Goal: Transaction & Acquisition: Purchase product/service

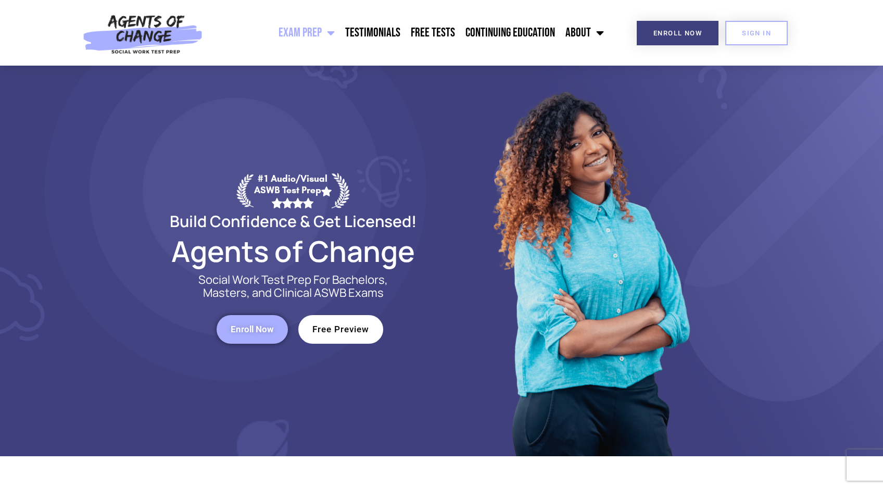
click at [338, 335] on link "Free Preview" at bounding box center [340, 329] width 85 height 29
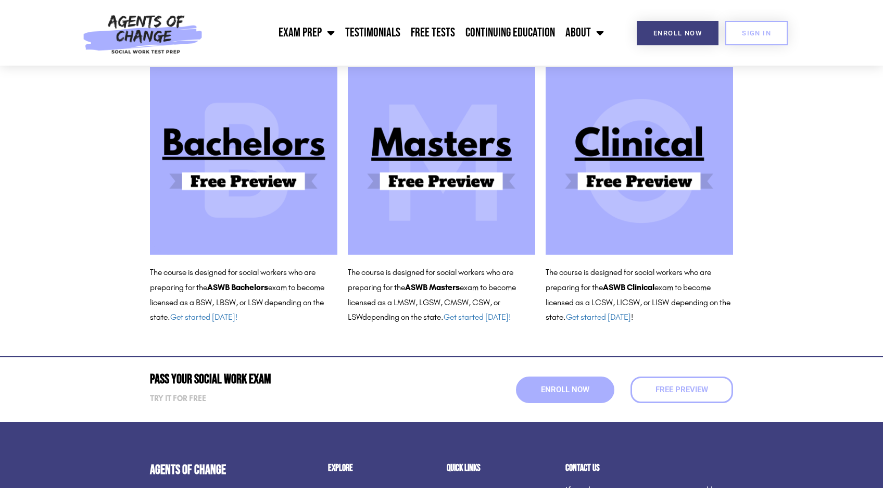
scroll to position [104, 0]
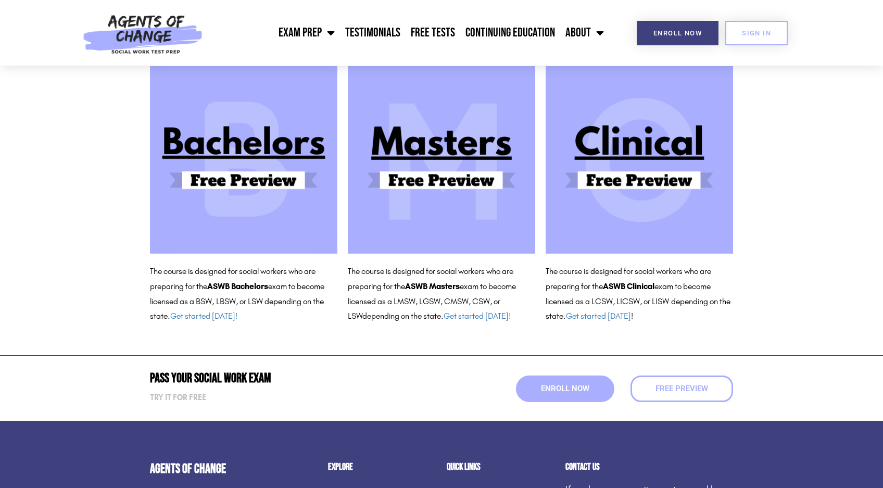
click at [667, 141] on img at bounding box center [638, 159] width 187 height 187
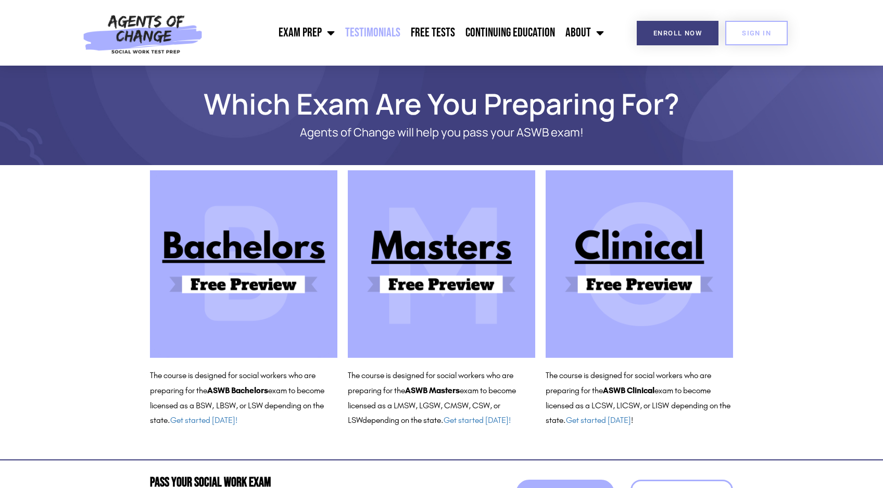
click at [389, 31] on link "Testimonials" at bounding box center [373, 33] width 66 height 26
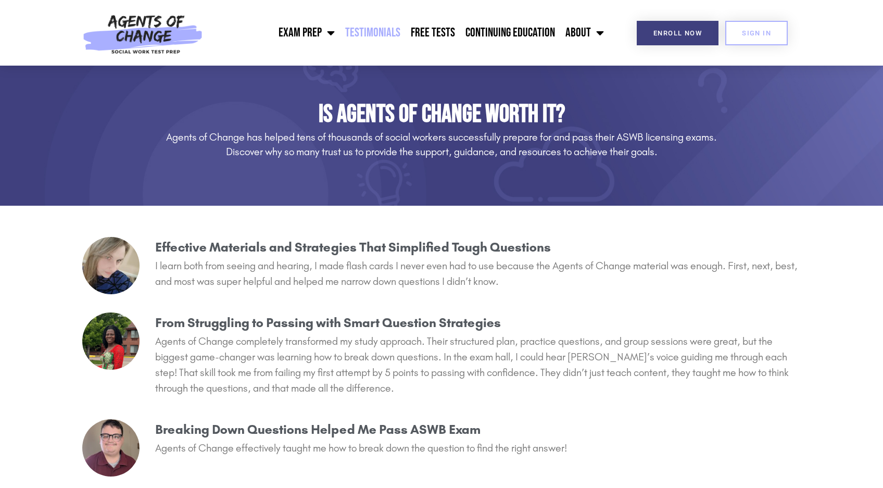
scroll to position [104, 0]
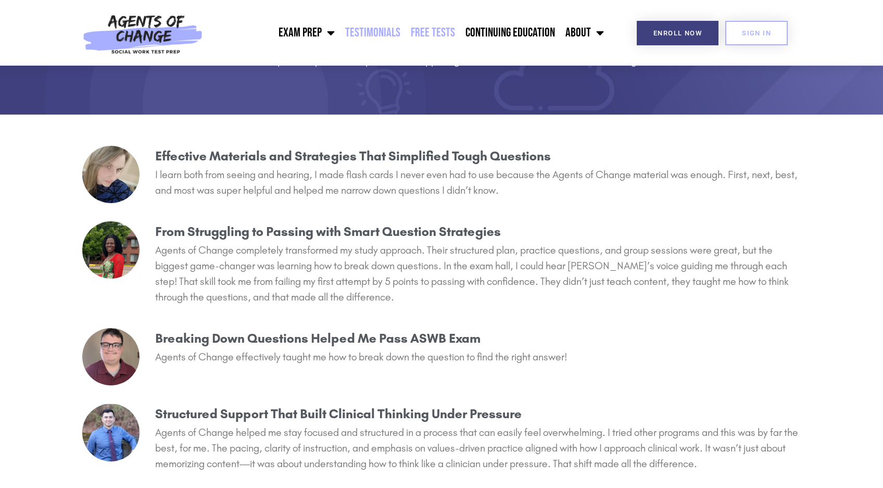
click at [436, 31] on link "Free Tests" at bounding box center [432, 33] width 55 height 26
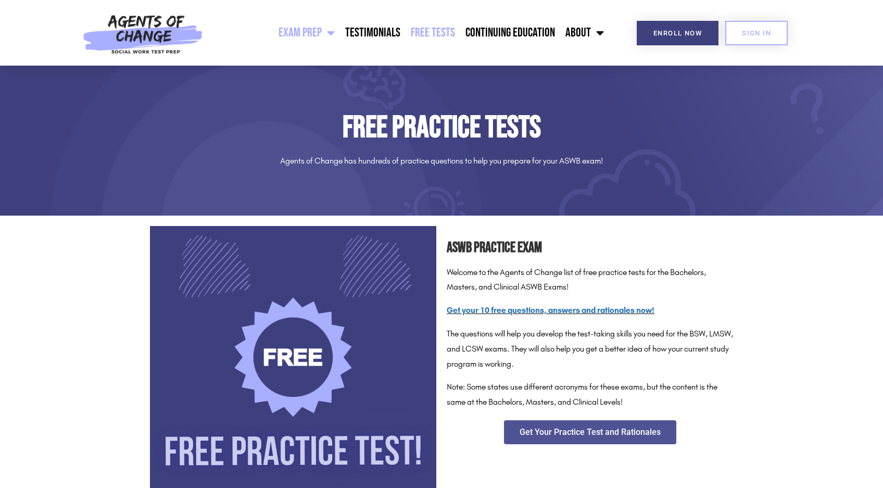
click at [303, 30] on link "Exam Prep" at bounding box center [306, 33] width 67 height 26
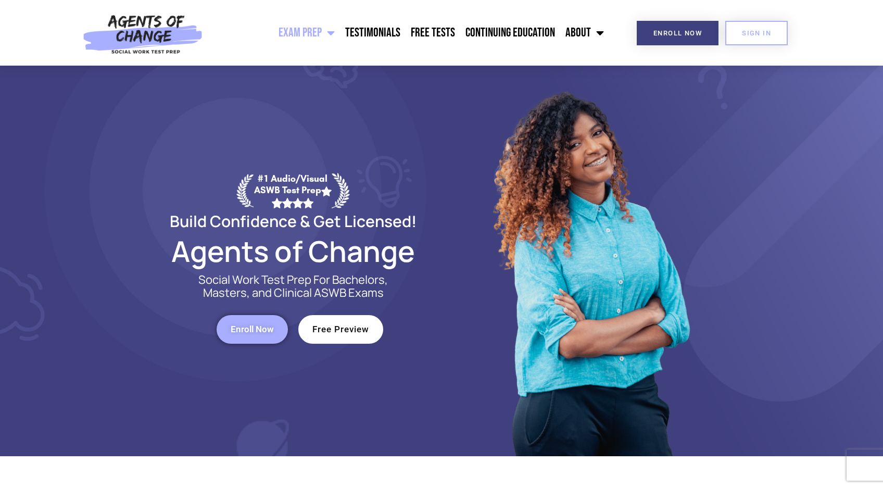
click at [303, 30] on link "Exam Prep" at bounding box center [306, 33] width 67 height 26
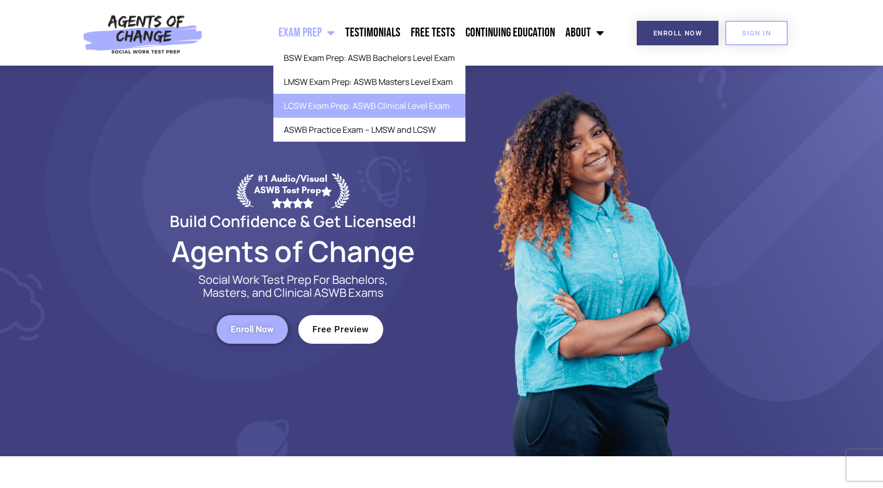
click at [344, 107] on link "LCSW Exam Prep: ASWB Clinical Level Exam" at bounding box center [369, 106] width 192 height 24
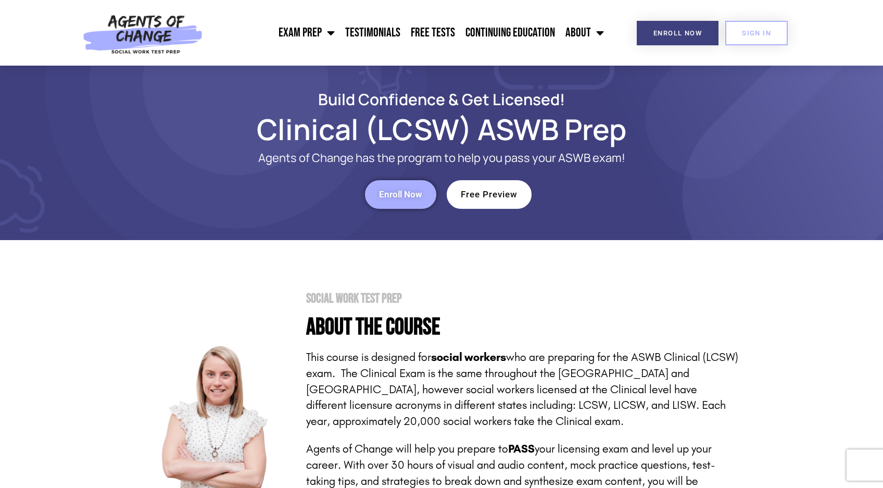
click at [407, 197] on span "Enroll Now" at bounding box center [400, 194] width 43 height 9
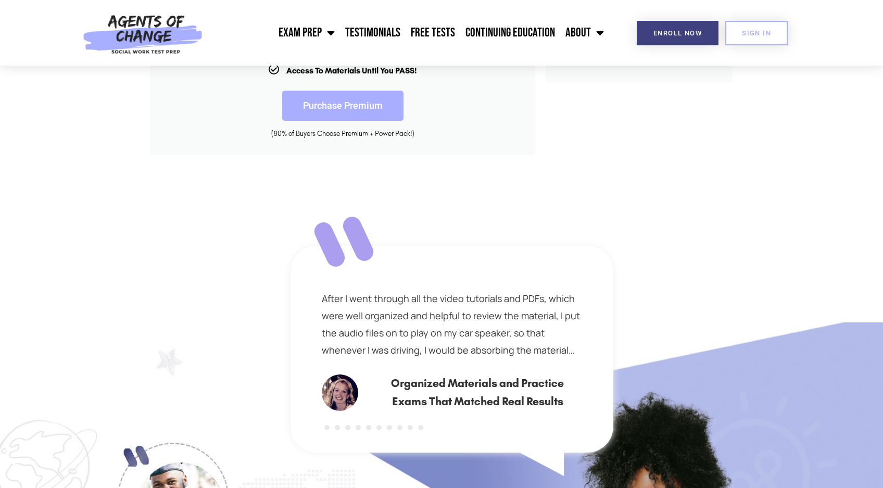
scroll to position [521, 0]
